Goal: Task Accomplishment & Management: Manage account settings

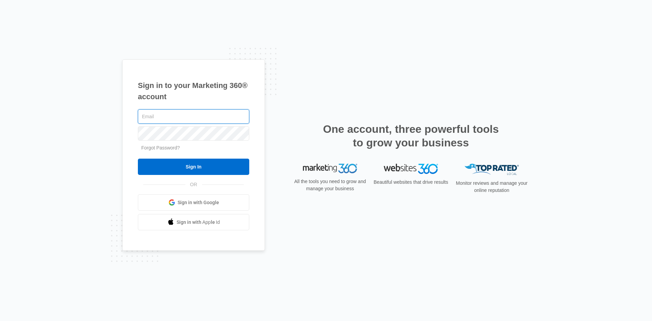
paste input "[EMAIL_ADDRESS][DOMAIN_NAME]"
type input "[EMAIL_ADDRESS][DOMAIN_NAME]"
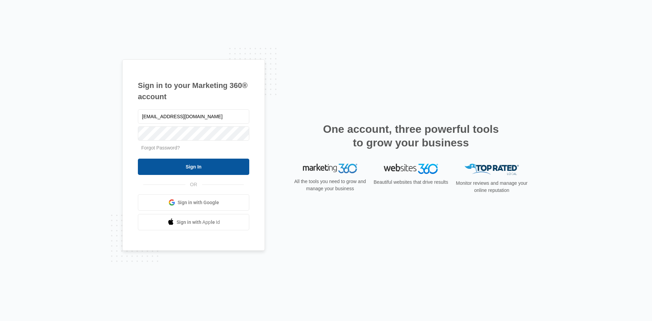
click at [197, 162] on input "Sign In" at bounding box center [193, 167] width 111 height 16
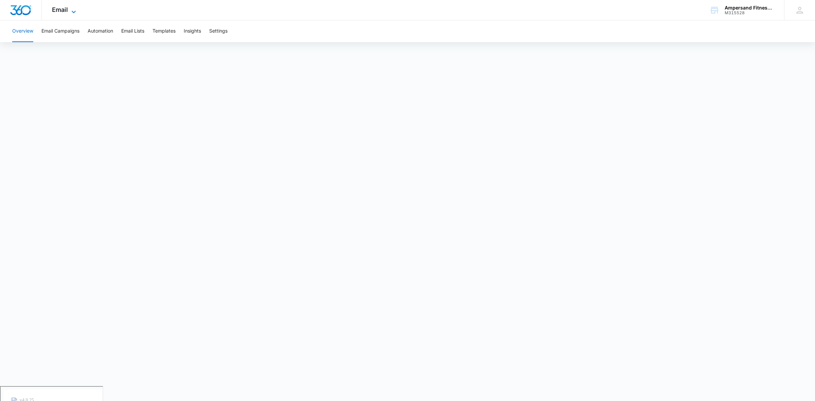
click at [60, 7] on span "Email" at bounding box center [60, 9] width 16 height 7
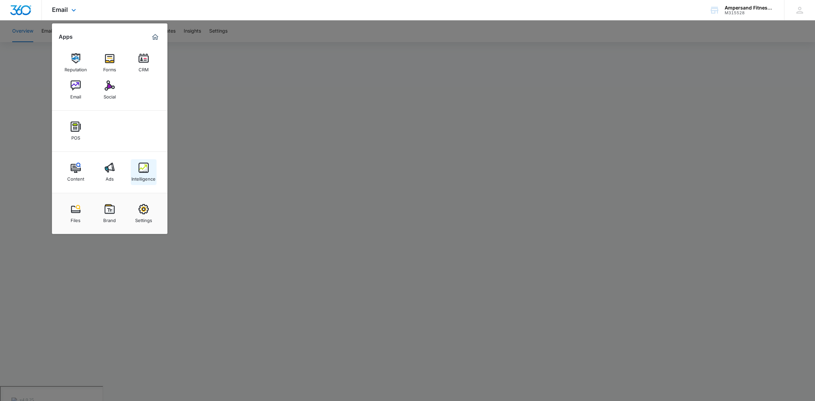
click at [152, 174] on div "Intelligence" at bounding box center [143, 177] width 24 height 9
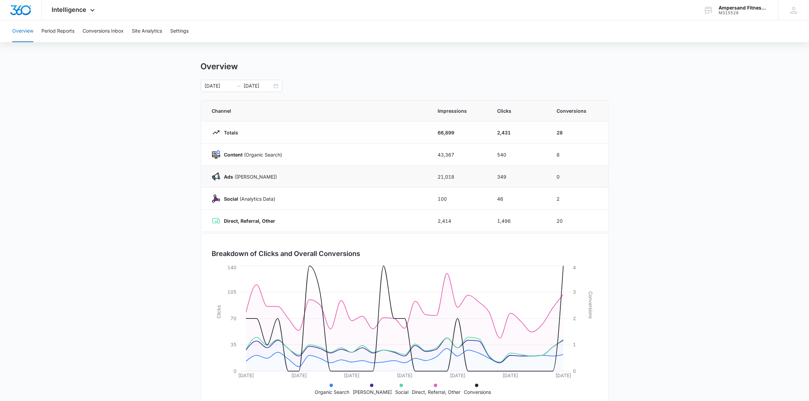
scroll to position [20, 0]
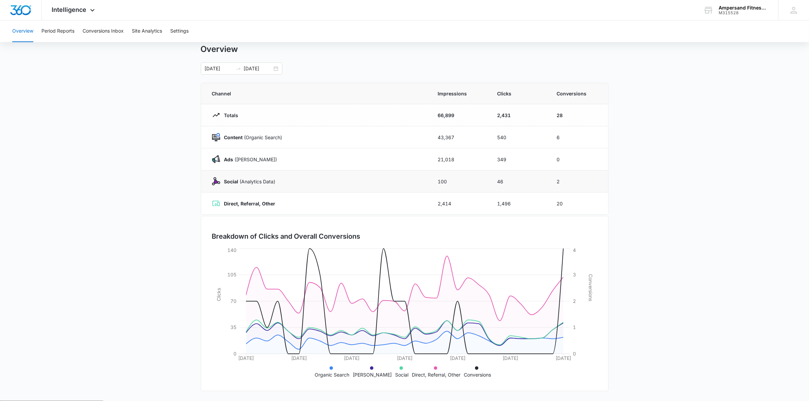
click at [386, 180] on div "Social (Analytics Data)" at bounding box center [317, 181] width 210 height 8
